Goal: Information Seeking & Learning: Learn about a topic

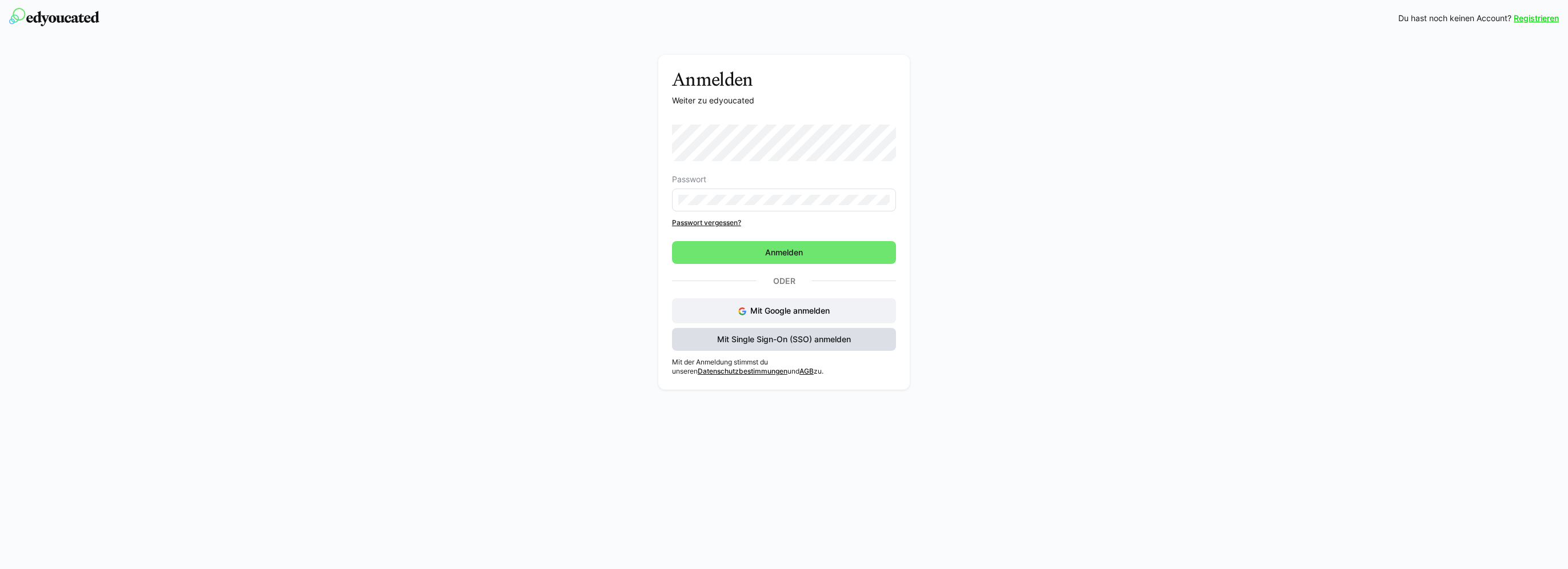
click at [793, 339] on span "Mit Single Sign-On (SSO) anmelden" at bounding box center [784, 339] width 137 height 11
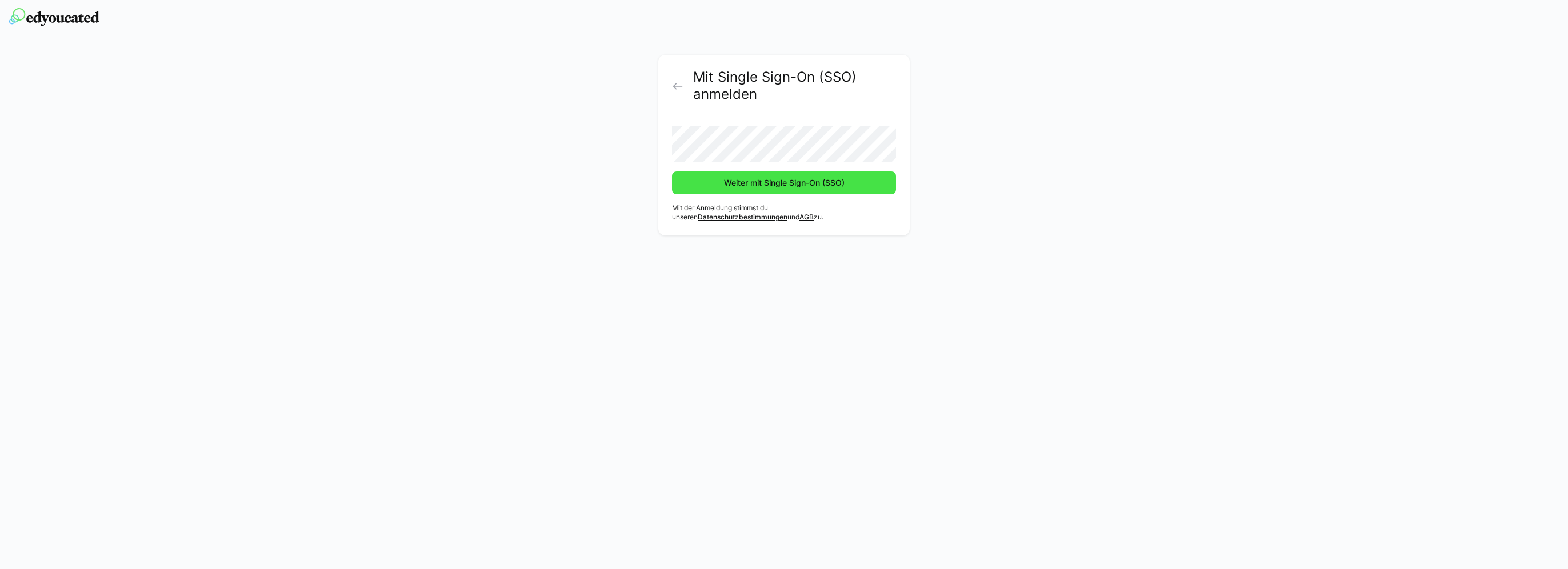
click at [758, 183] on span "Weiter mit Single Sign-On (SSO)" at bounding box center [784, 183] width 124 height 11
click at [821, 183] on span "Weiter mit Single Sign-On (SSO)" at bounding box center [784, 183] width 124 height 11
click at [791, 185] on span "Weiter mit Single Sign-On (SSO)" at bounding box center [784, 183] width 124 height 11
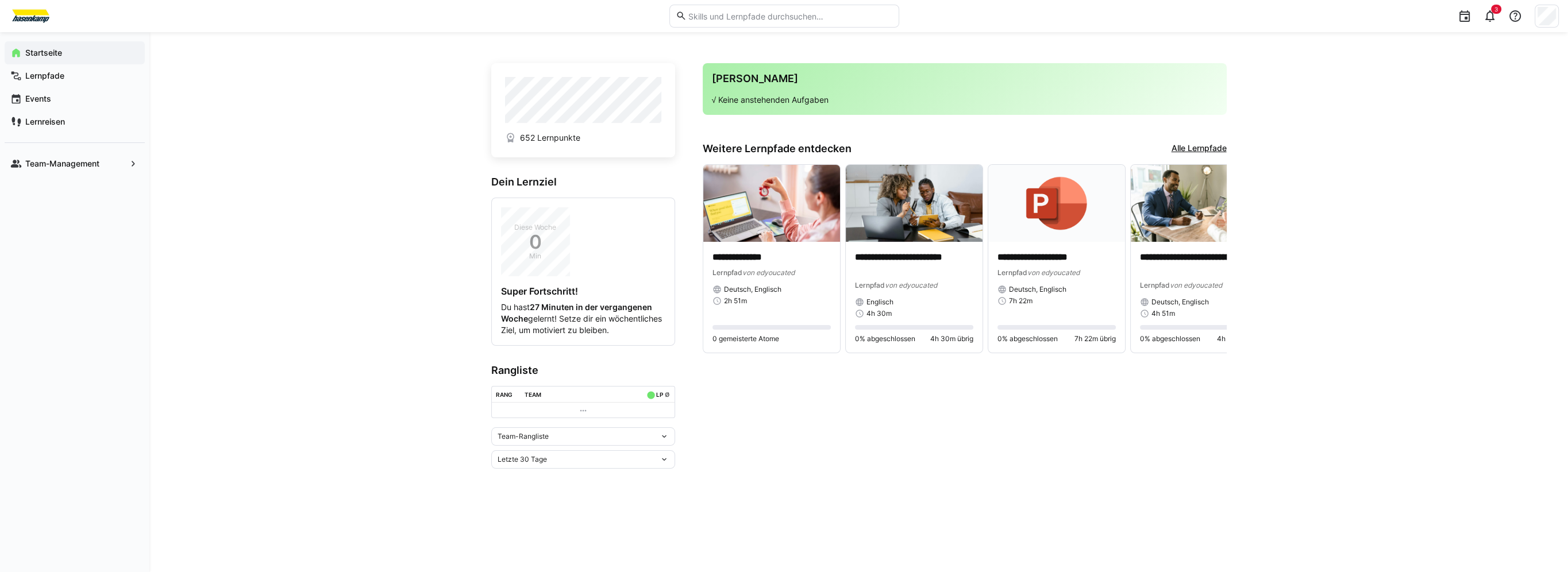
click at [1186, 148] on link "Alle Lernpfade" at bounding box center [1199, 149] width 55 height 13
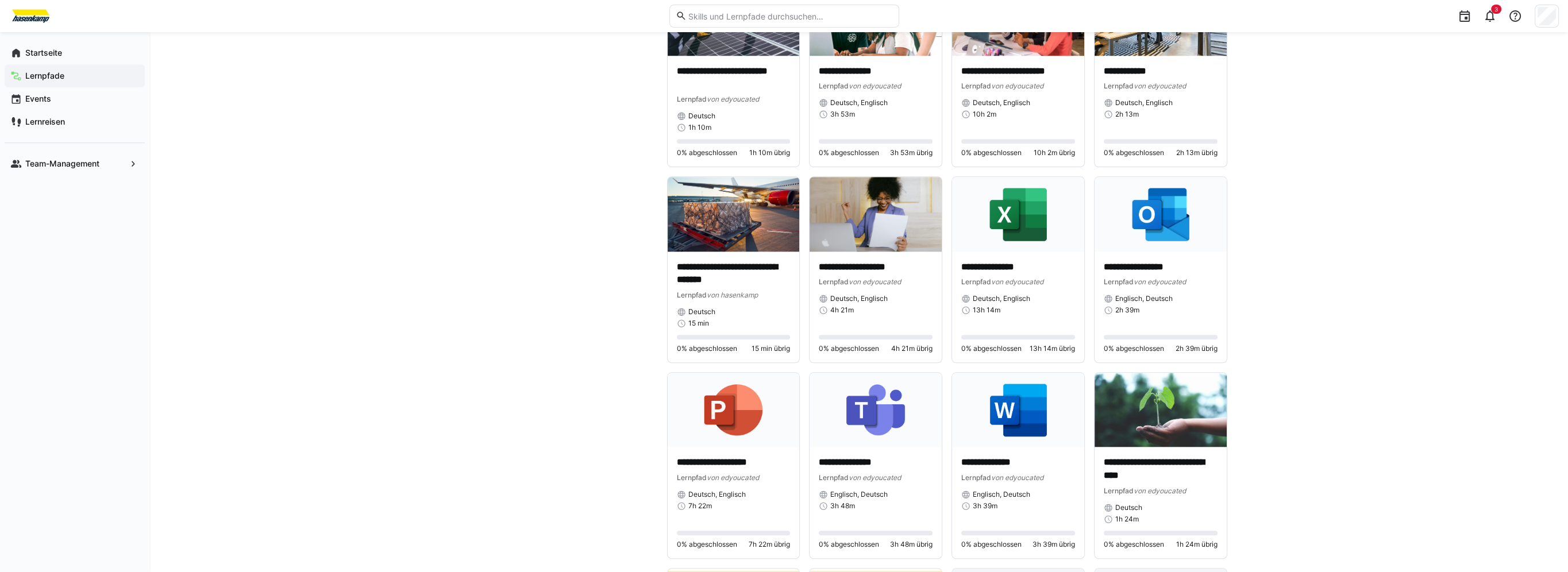
scroll to position [1696, 0]
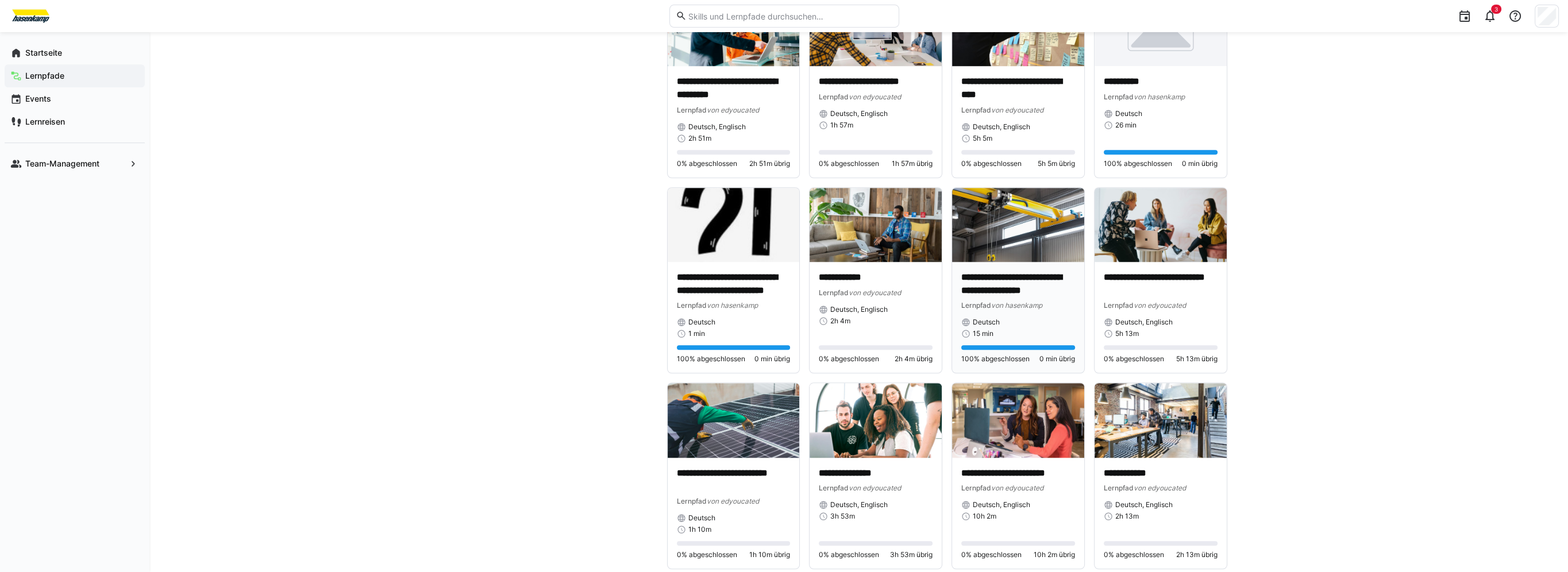
click at [1000, 231] on img at bounding box center [1018, 225] width 132 height 74
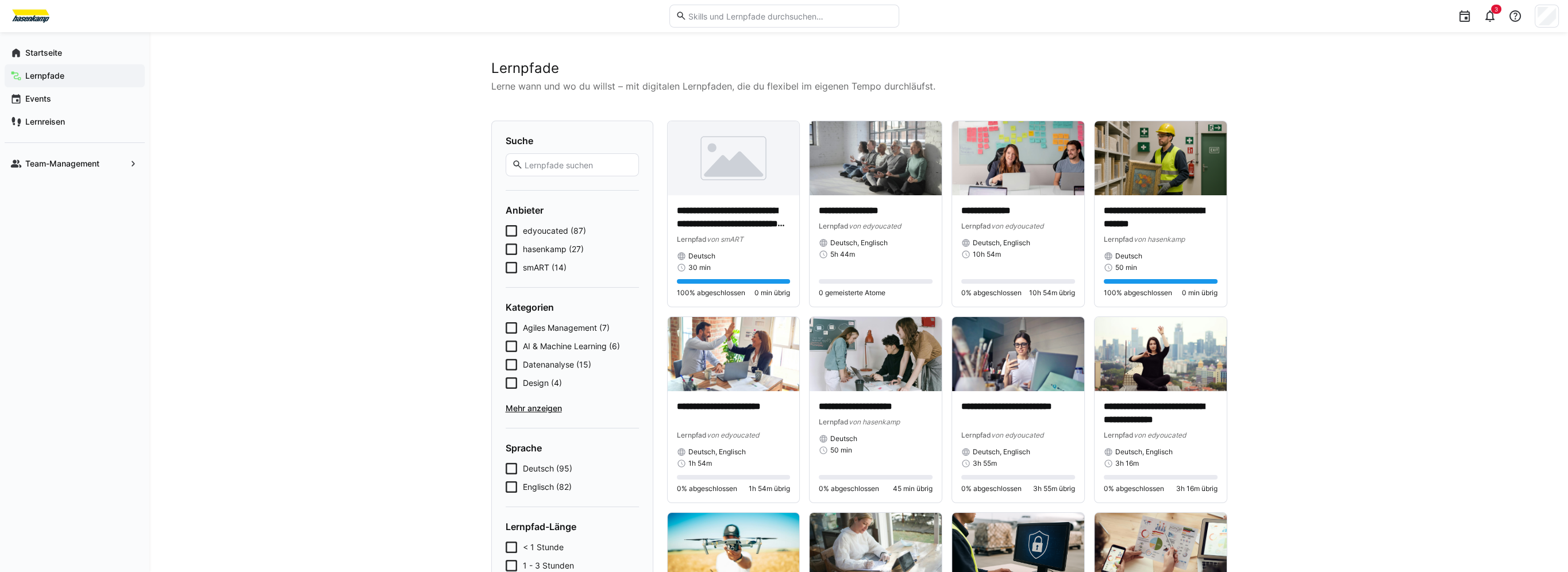
click at [511, 251] on icon at bounding box center [511, 249] width 11 height 11
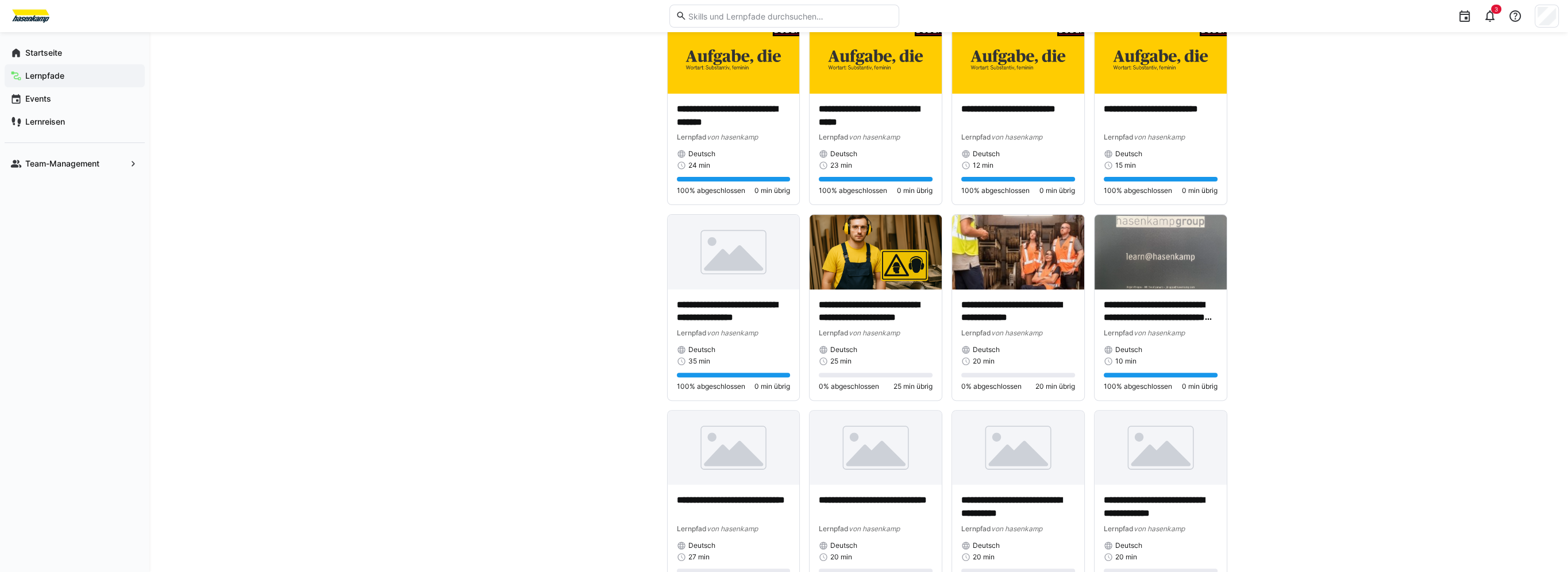
scroll to position [746, 0]
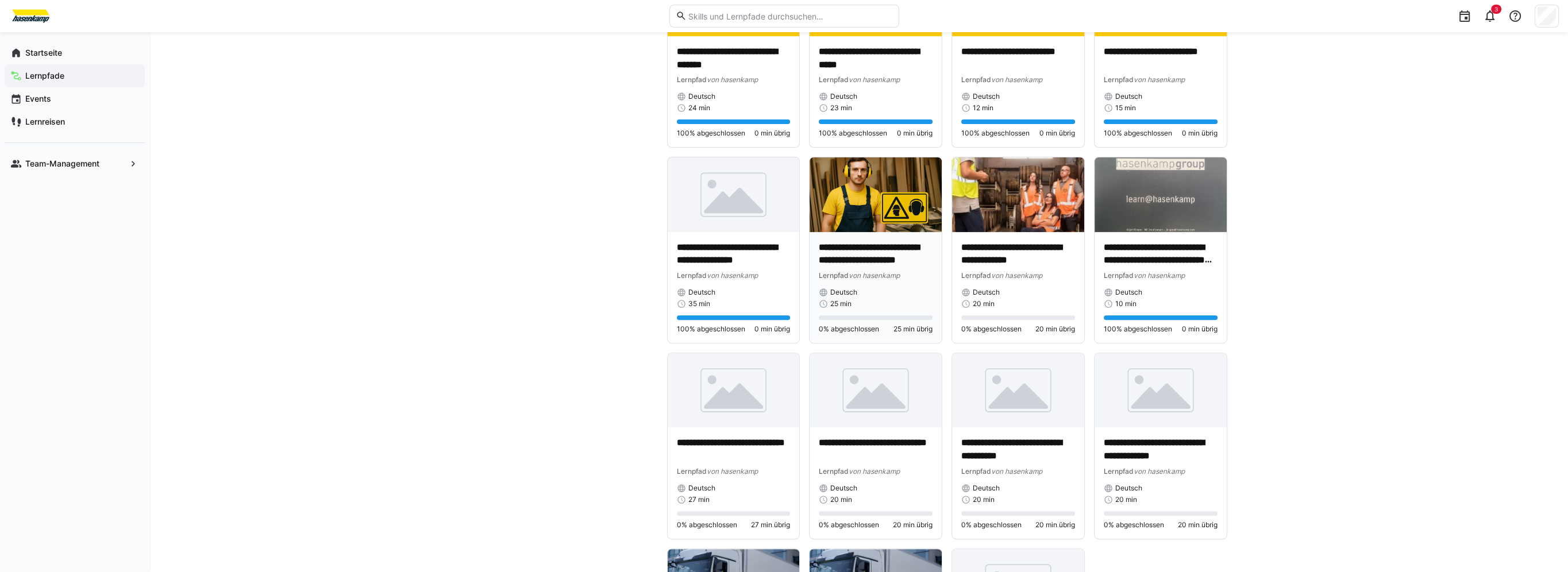
click at [901, 292] on div "Deutsch" at bounding box center [876, 293] width 114 height 9
